Goal: Task Accomplishment & Management: Complete application form

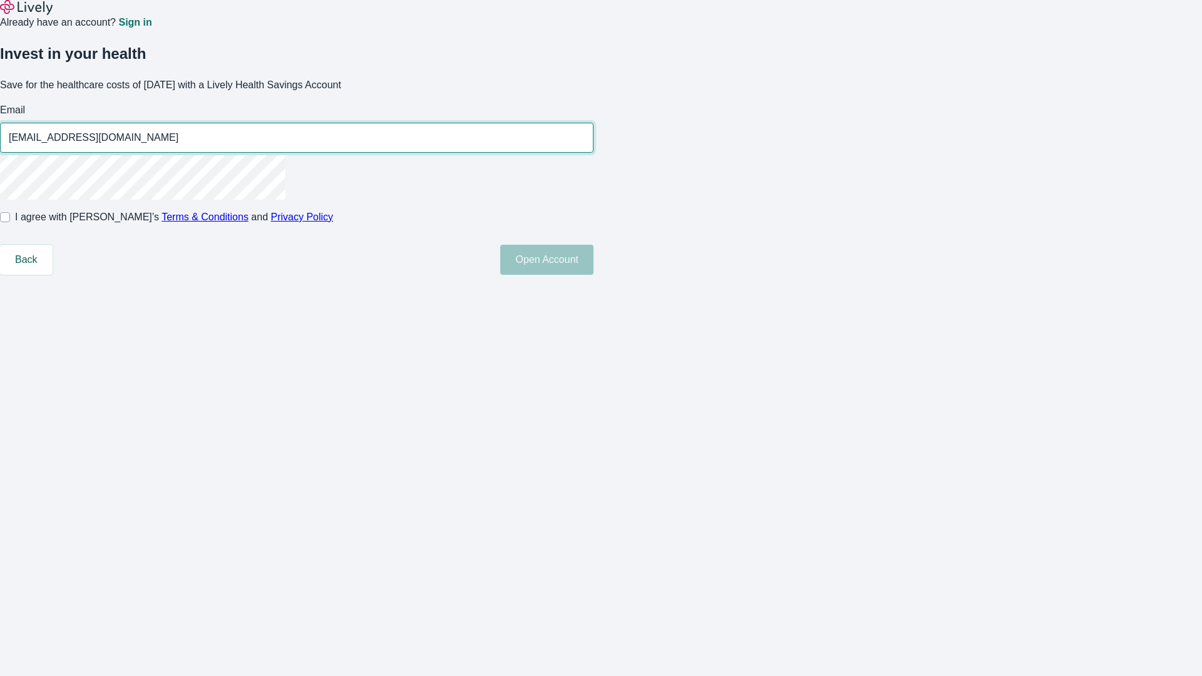
type input "[EMAIL_ADDRESS][DOMAIN_NAME]"
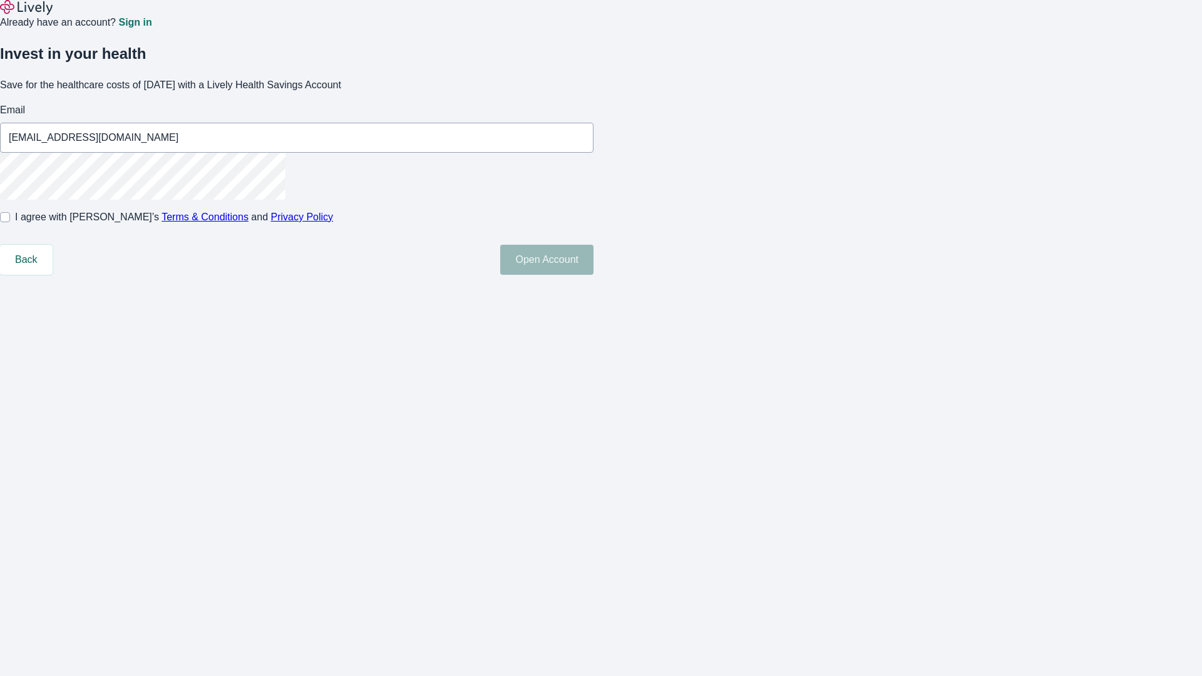
click at [10, 222] on input "I agree with Lively’s Terms & Conditions and Privacy Policy" at bounding box center [5, 217] width 10 height 10
checkbox input "true"
click at [593, 275] on button "Open Account" at bounding box center [546, 260] width 93 height 30
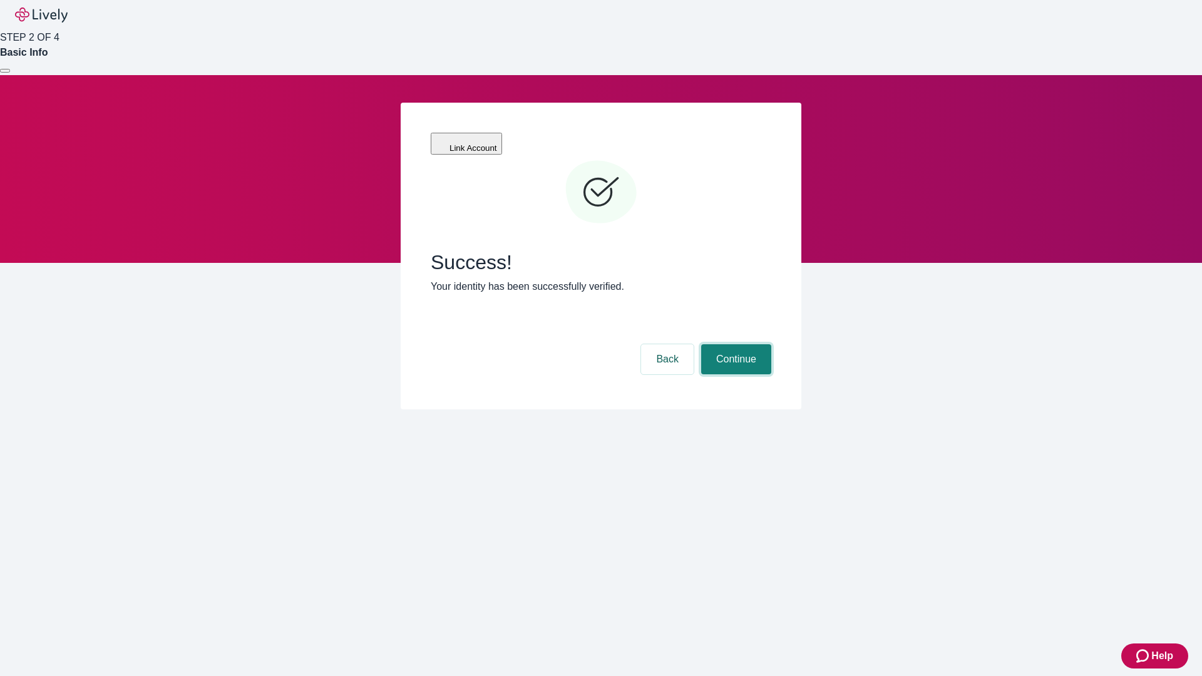
click at [734, 344] on button "Continue" at bounding box center [736, 359] width 70 height 30
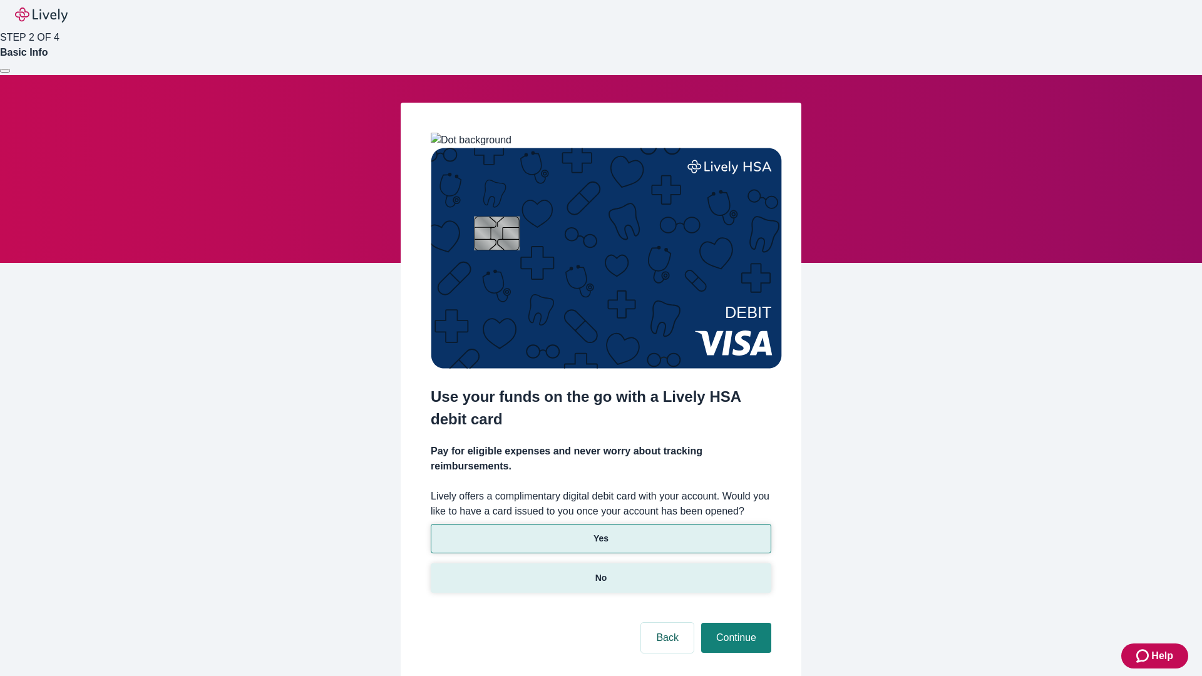
click at [600, 571] on p "No" at bounding box center [601, 577] width 12 height 13
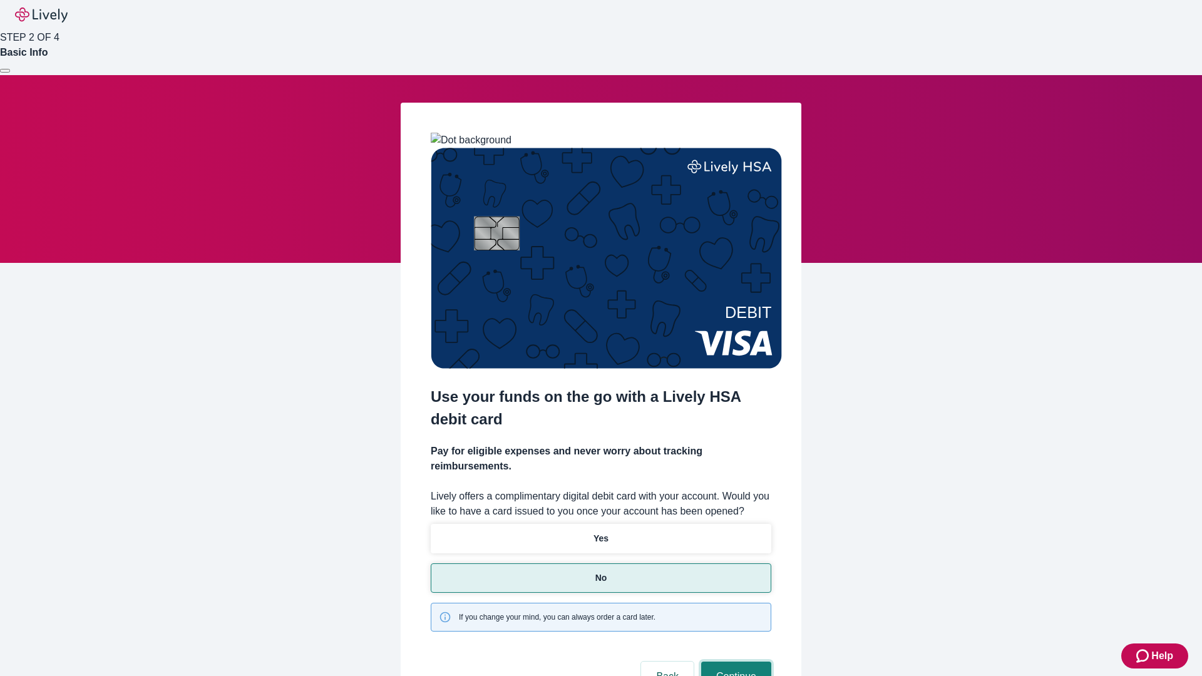
click at [734, 662] on button "Continue" at bounding box center [736, 677] width 70 height 30
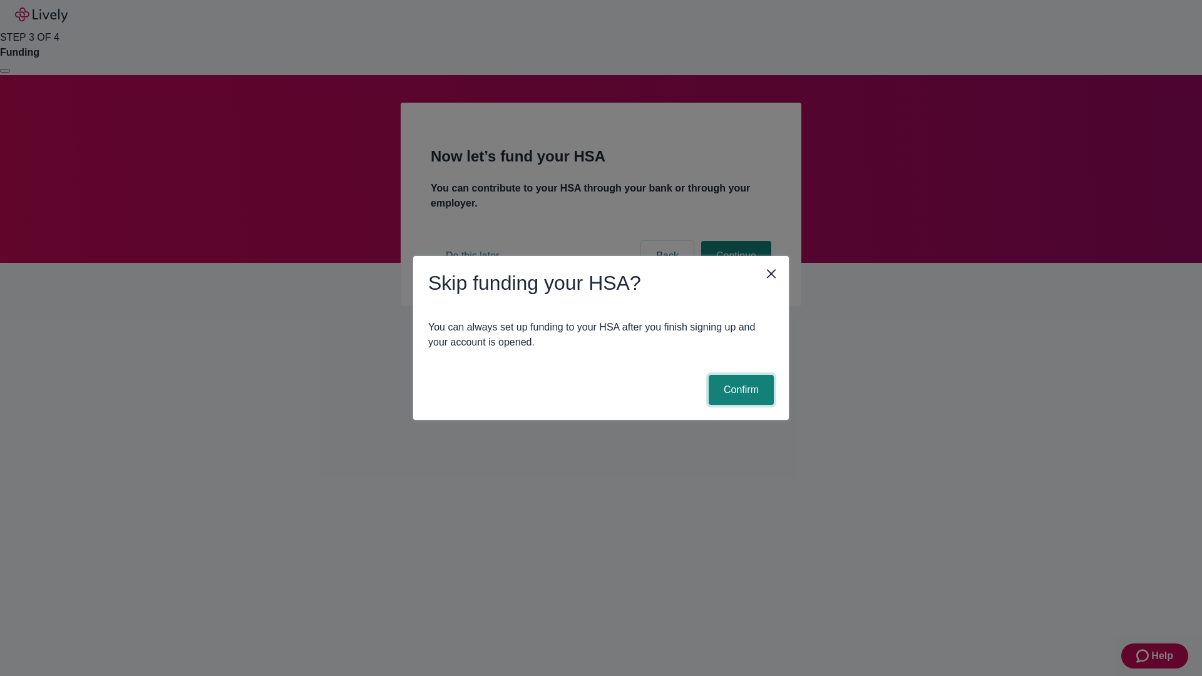
click at [739, 390] on button "Confirm" at bounding box center [740, 390] width 65 height 30
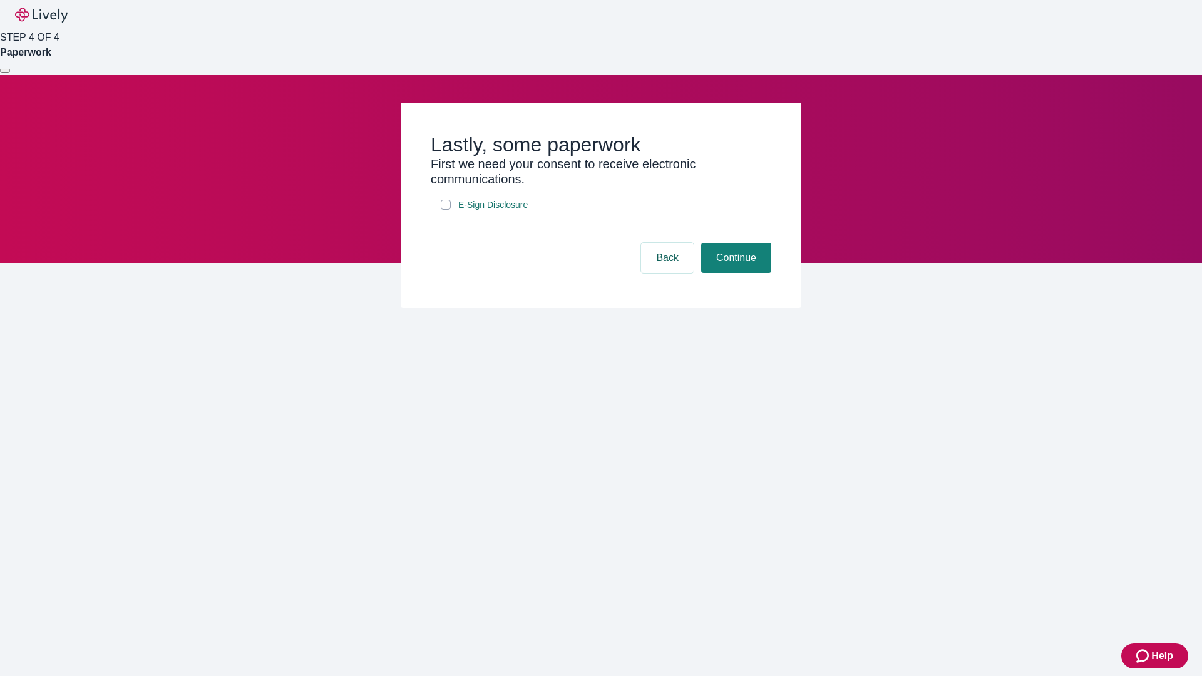
click at [446, 210] on input "E-Sign Disclosure" at bounding box center [446, 205] width 10 height 10
checkbox input "true"
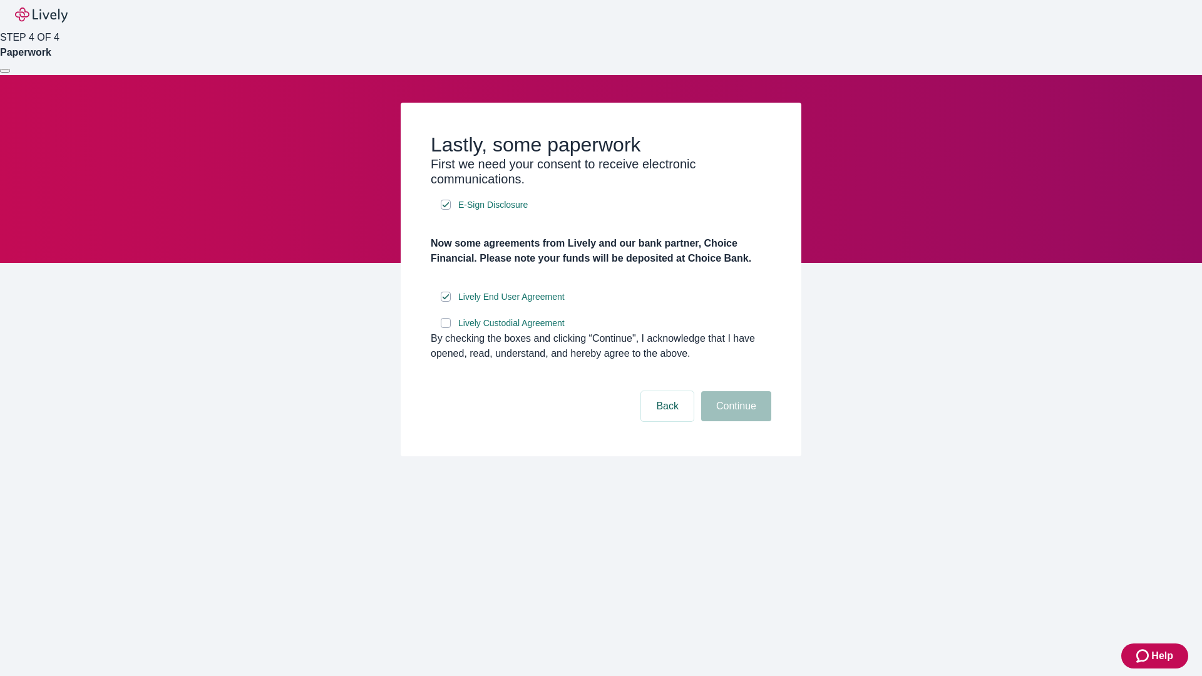
click at [446, 328] on input "Lively Custodial Agreement" at bounding box center [446, 323] width 10 height 10
checkbox input "true"
click at [734, 421] on button "Continue" at bounding box center [736, 406] width 70 height 30
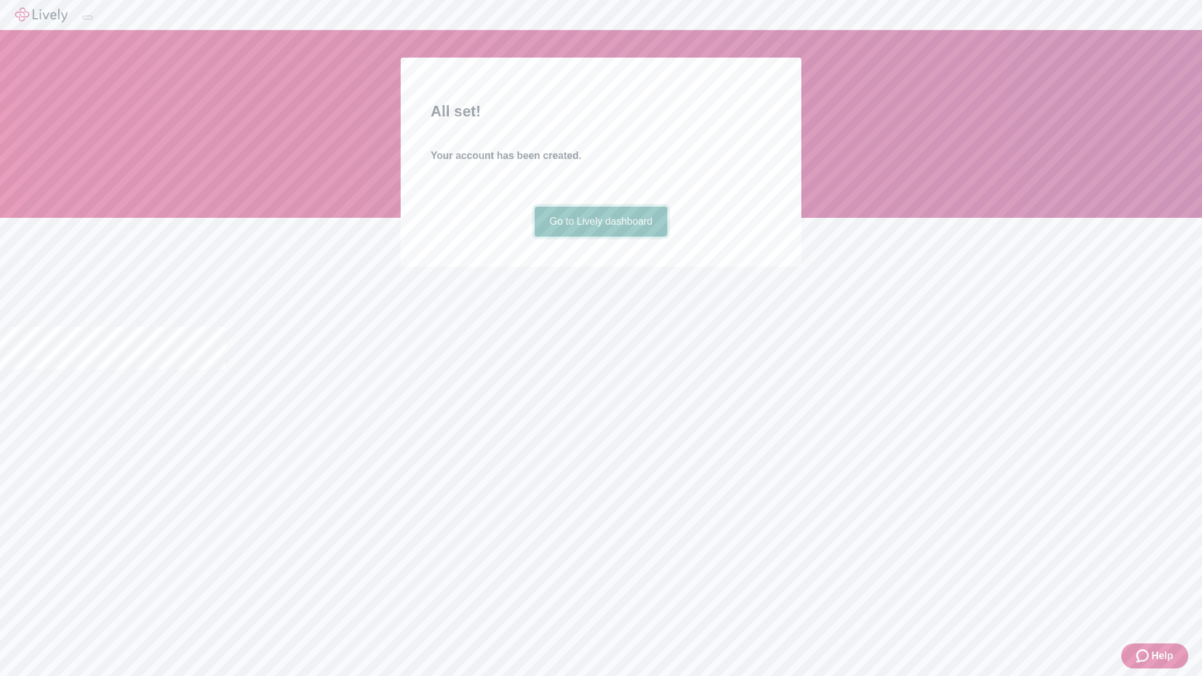
click at [600, 237] on link "Go to Lively dashboard" at bounding box center [600, 222] width 133 height 30
